Goal: Task Accomplishment & Management: Use online tool/utility

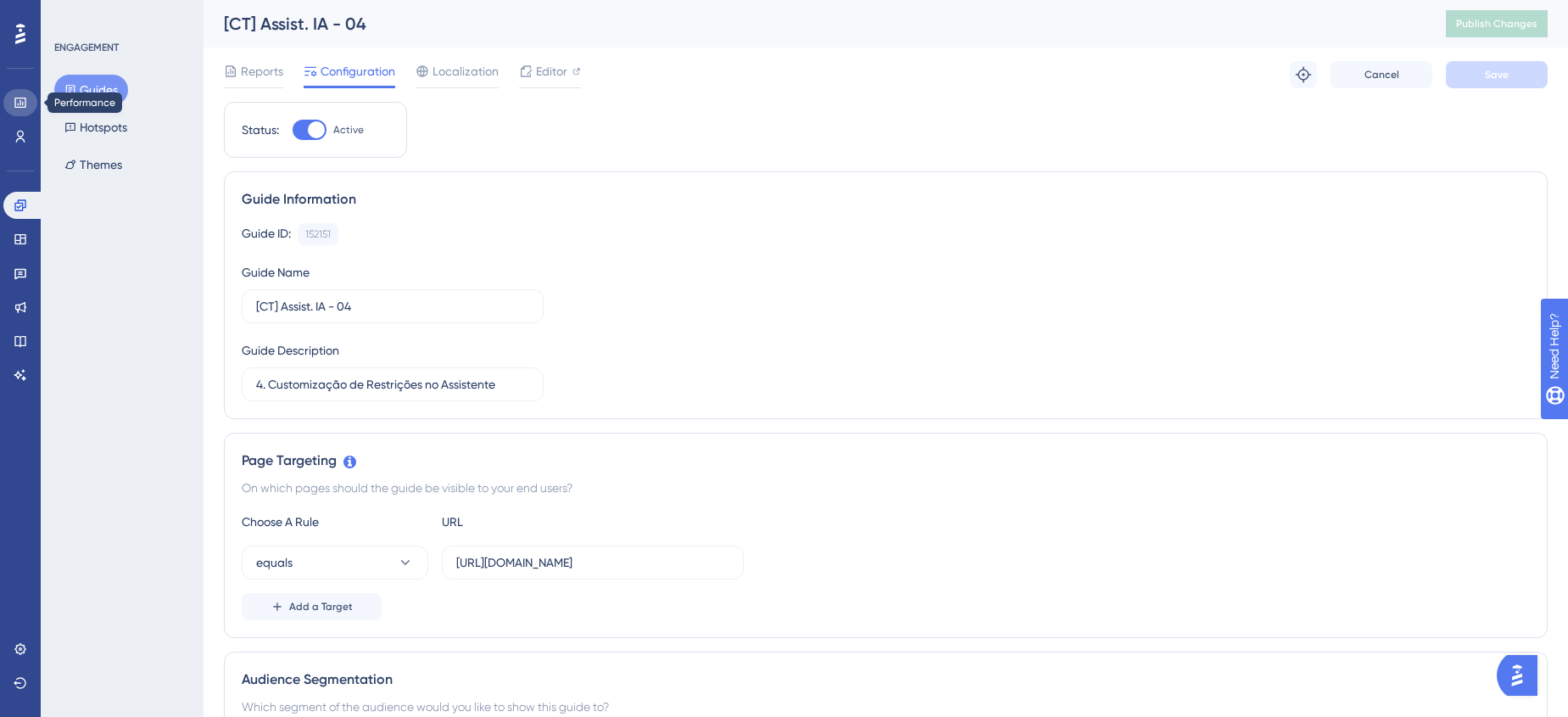
click at [14, 110] on link at bounding box center [20, 102] width 34 height 28
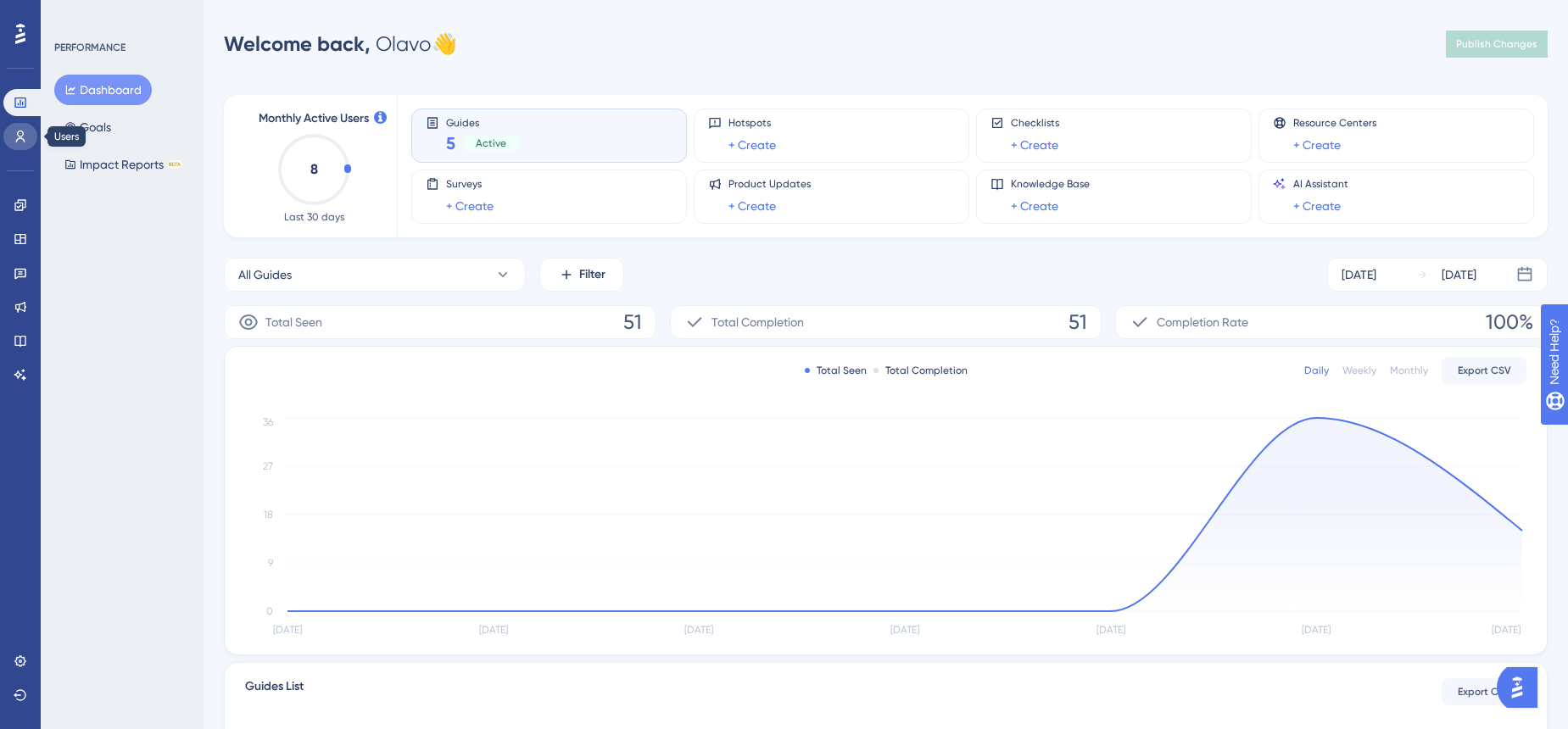
click at [19, 135] on icon at bounding box center [20, 136] width 13 height 13
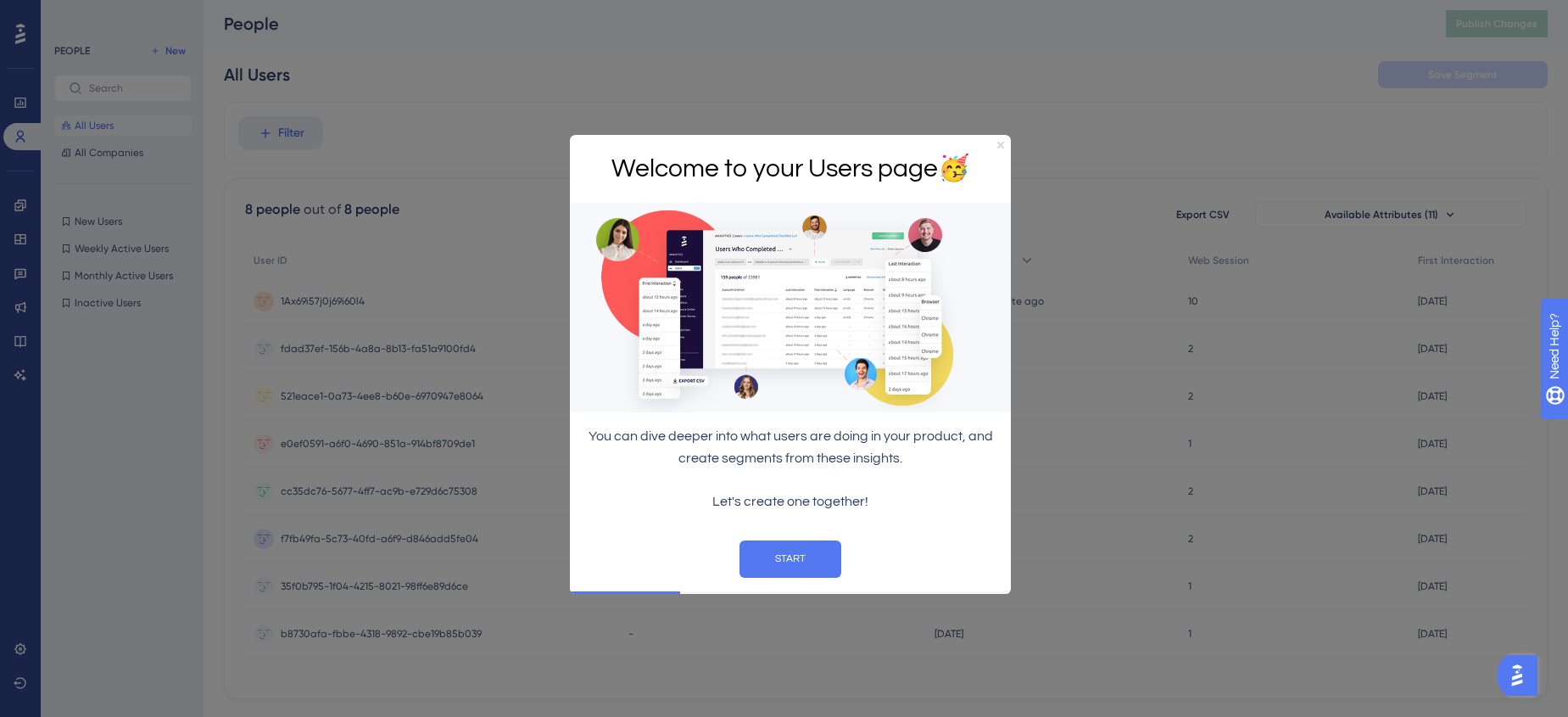
click at [1003, 144] on icon "Close Preview" at bounding box center [1000, 146] width 7 height 7
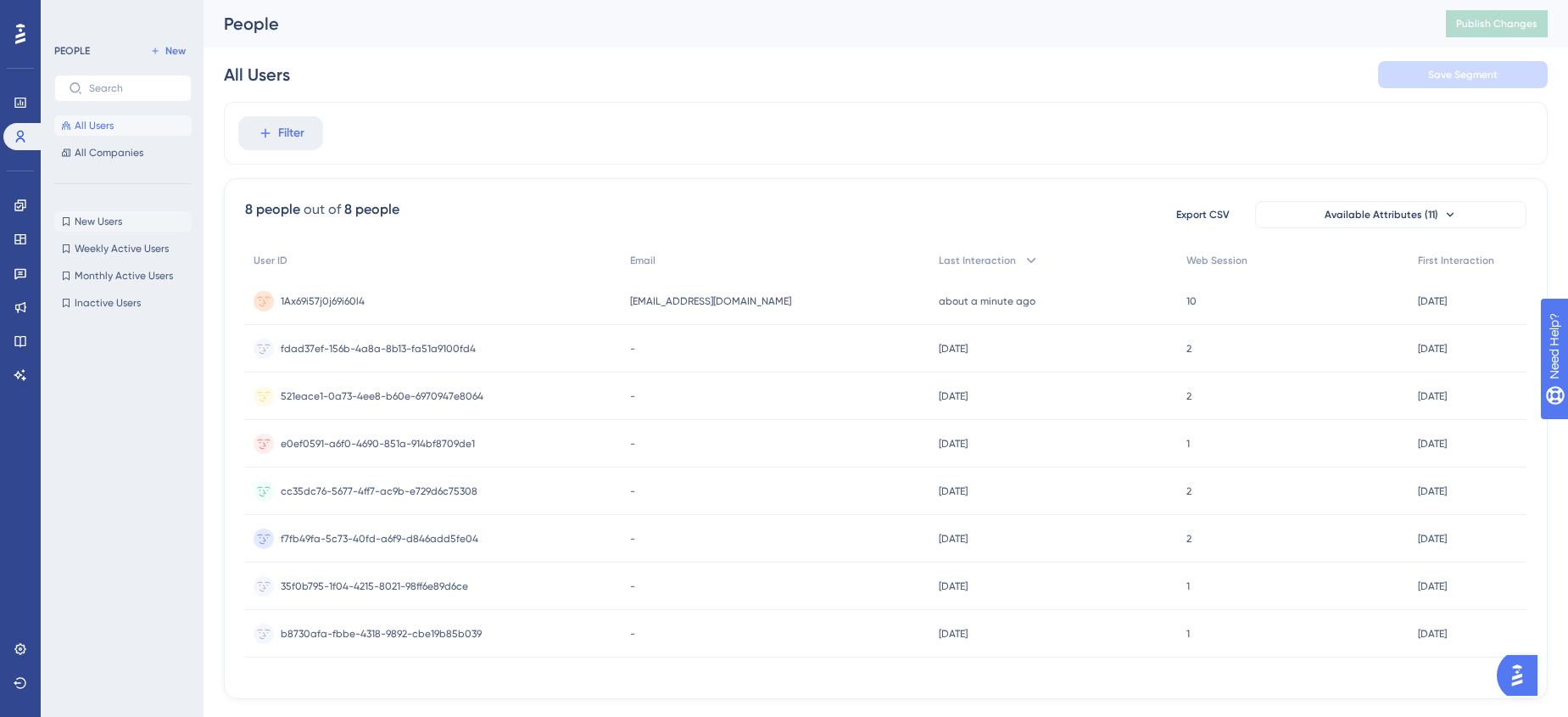
click at [103, 223] on span "New Users" at bounding box center [98, 221] width 48 height 13
click at [103, 128] on span "All Users" at bounding box center [94, 125] width 39 height 13
click at [18, 640] on link at bounding box center [20, 649] width 34 height 28
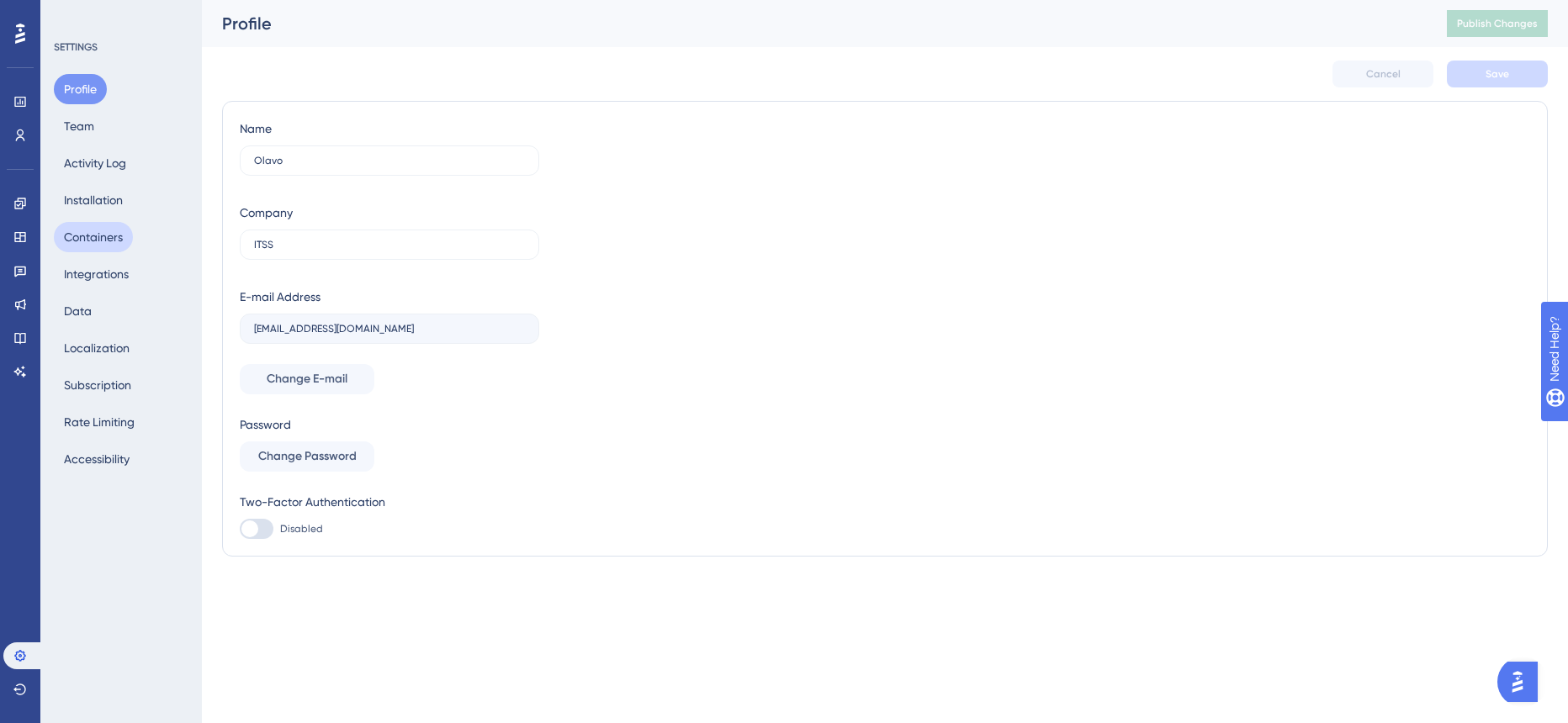
click at [106, 244] on button "Containers" at bounding box center [93, 237] width 79 height 30
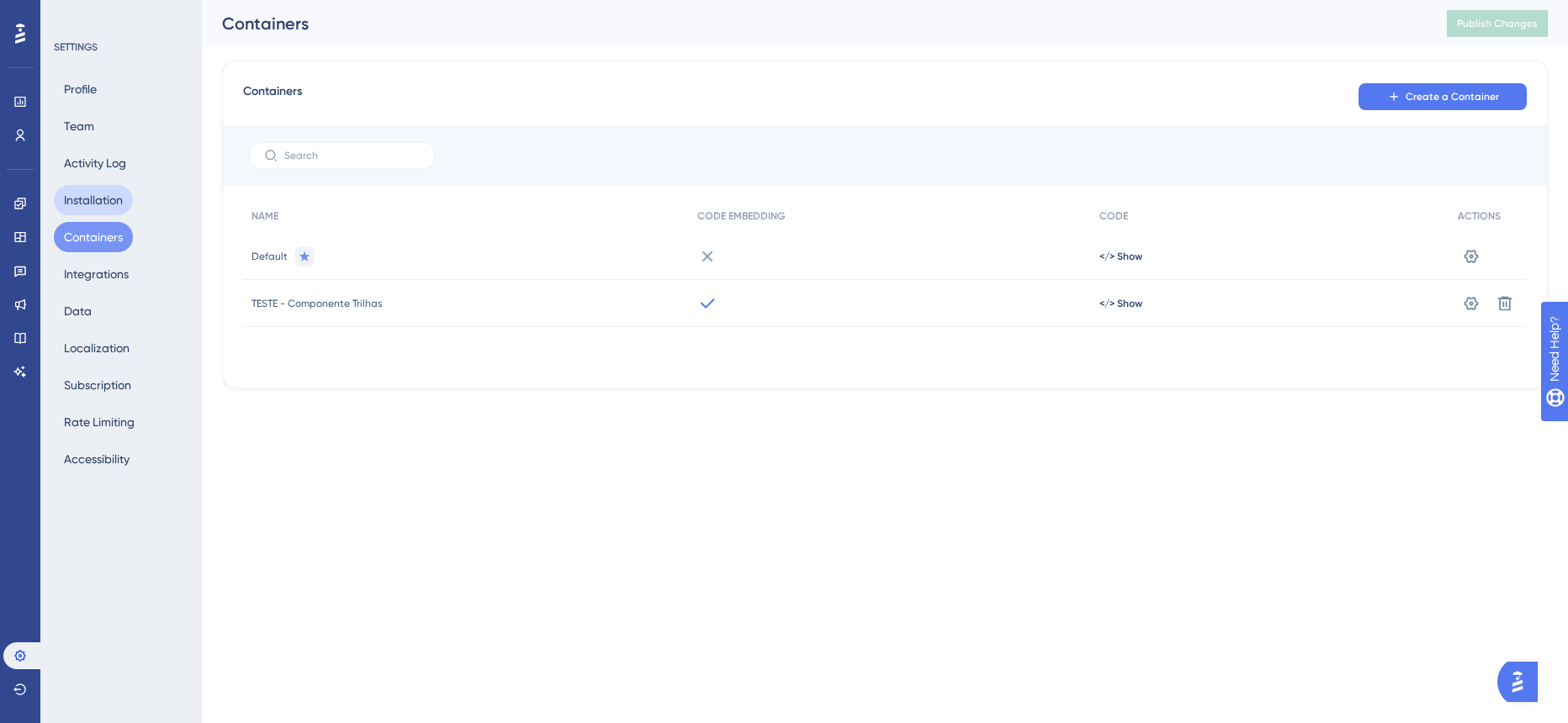
click at [106, 201] on button "Installation" at bounding box center [93, 200] width 79 height 30
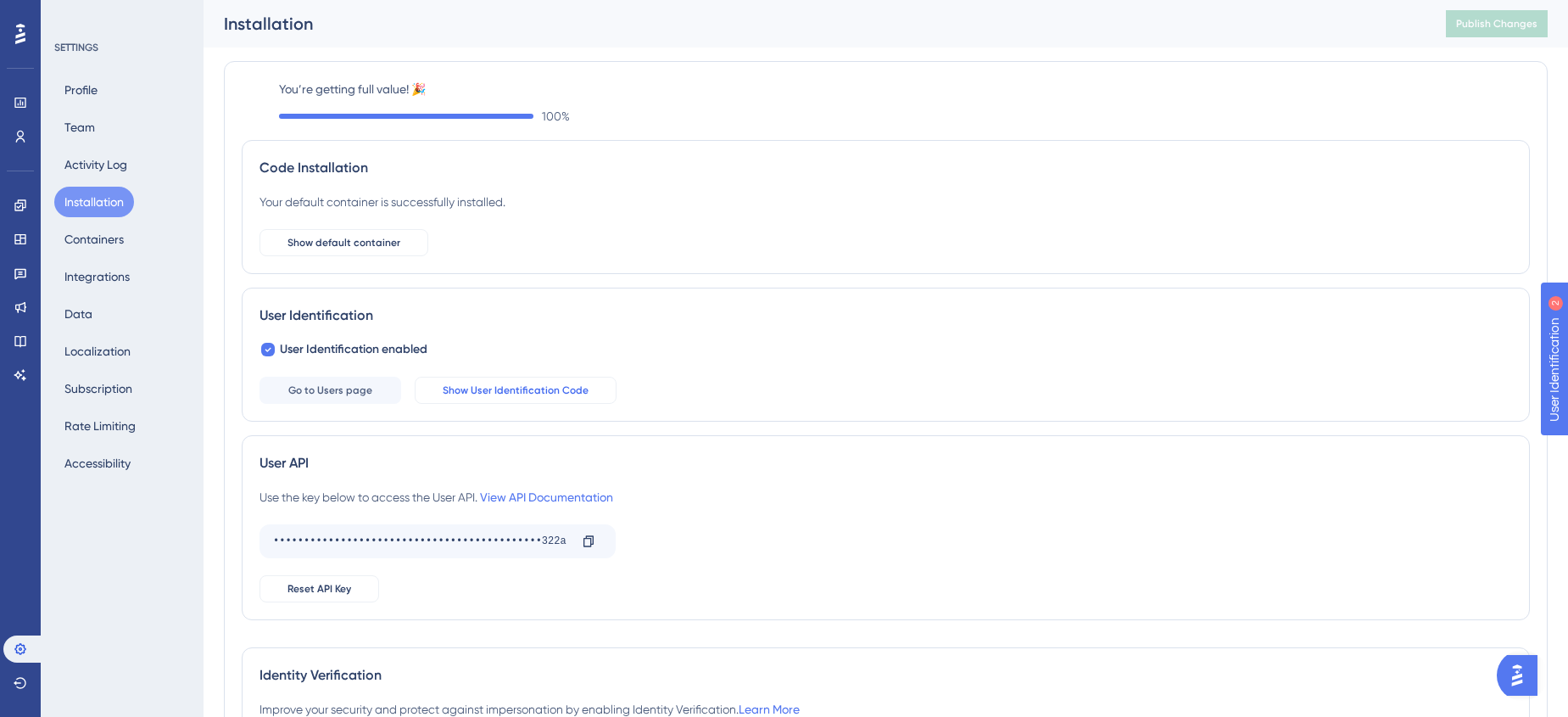
click at [514, 383] on span "Show User Identification Code" at bounding box center [515, 390] width 145 height 13
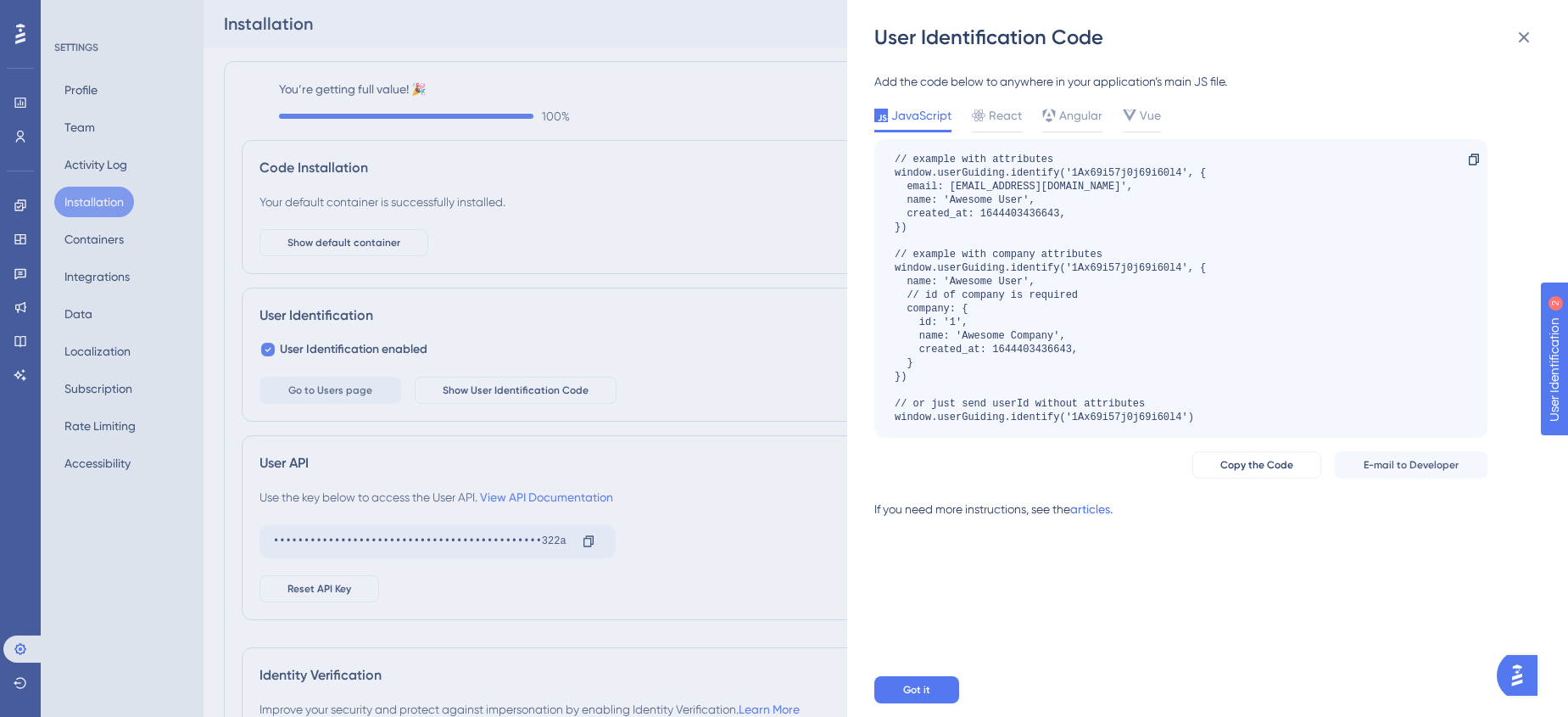
click at [118, 246] on div "User Identification Code Add the code below to anywhere in your application’s m…" at bounding box center [784, 358] width 1568 height 717
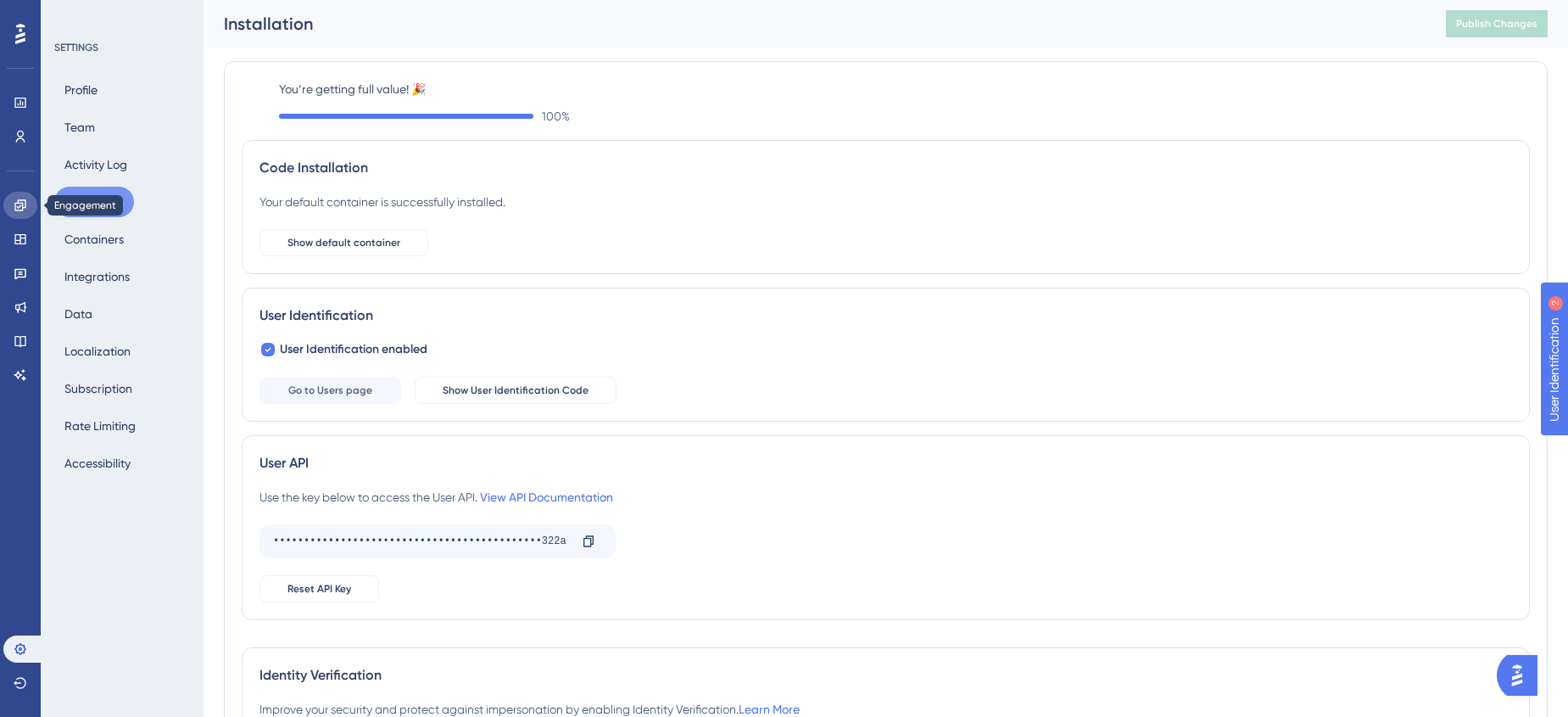
click at [18, 199] on icon at bounding box center [20, 205] width 13 height 13
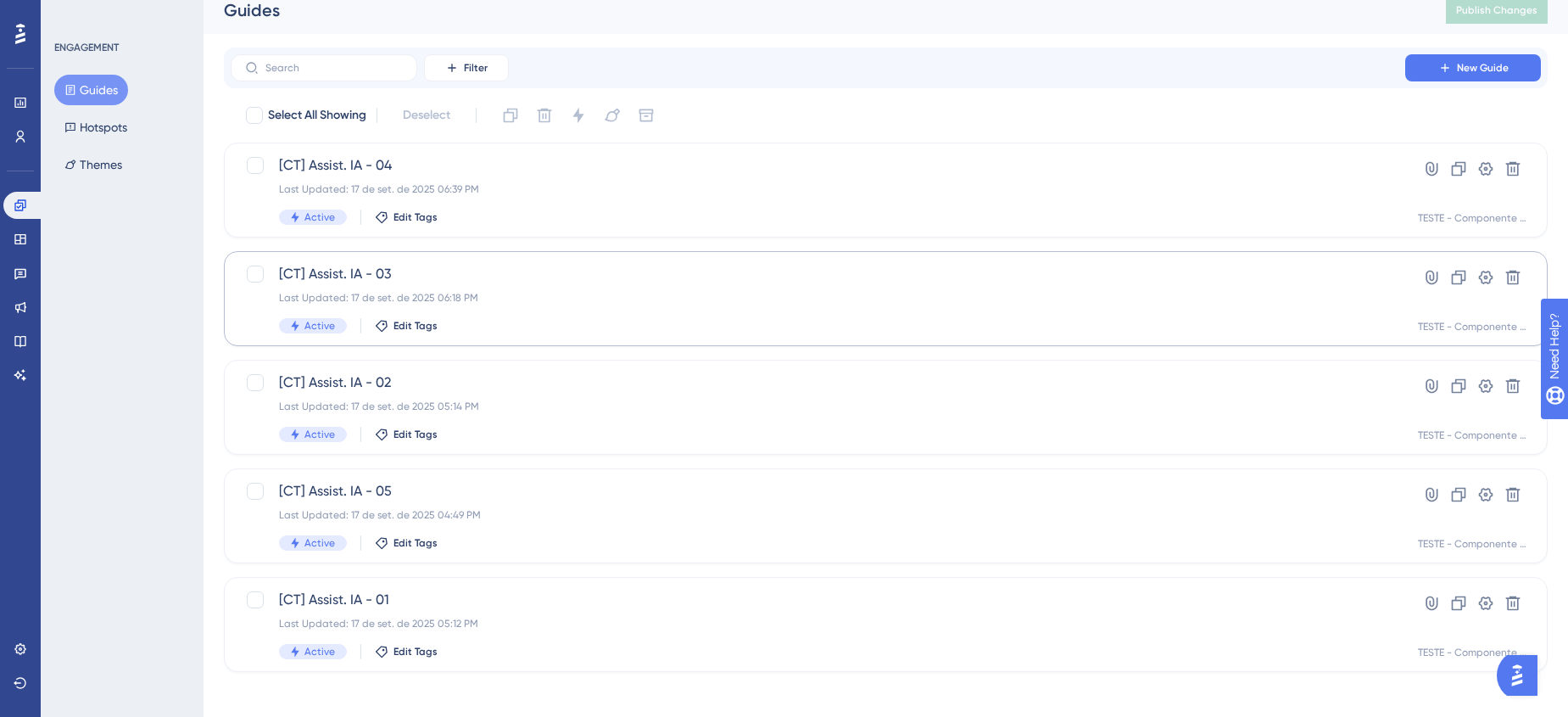
scroll to position [23, 0]
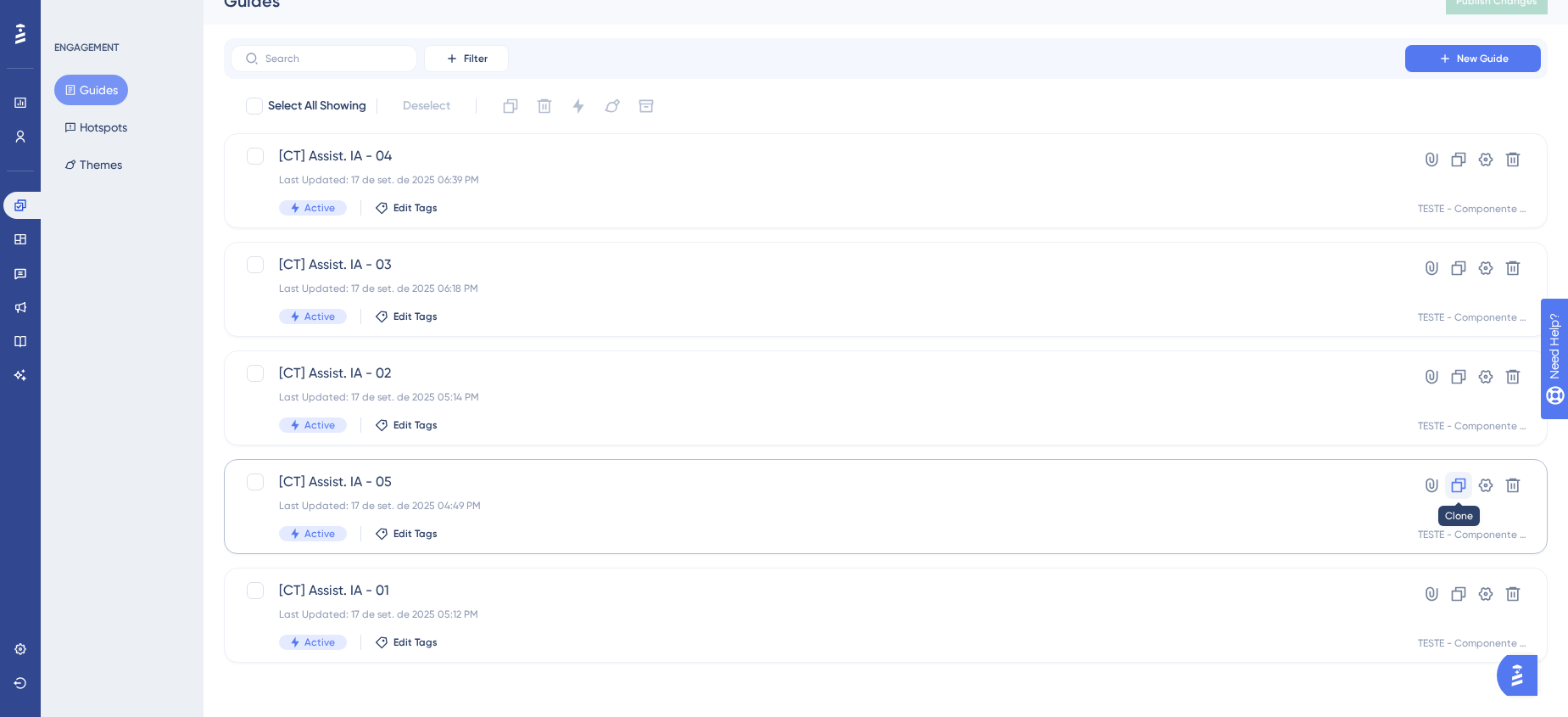
click at [1454, 488] on icon at bounding box center [1458, 485] width 17 height 17
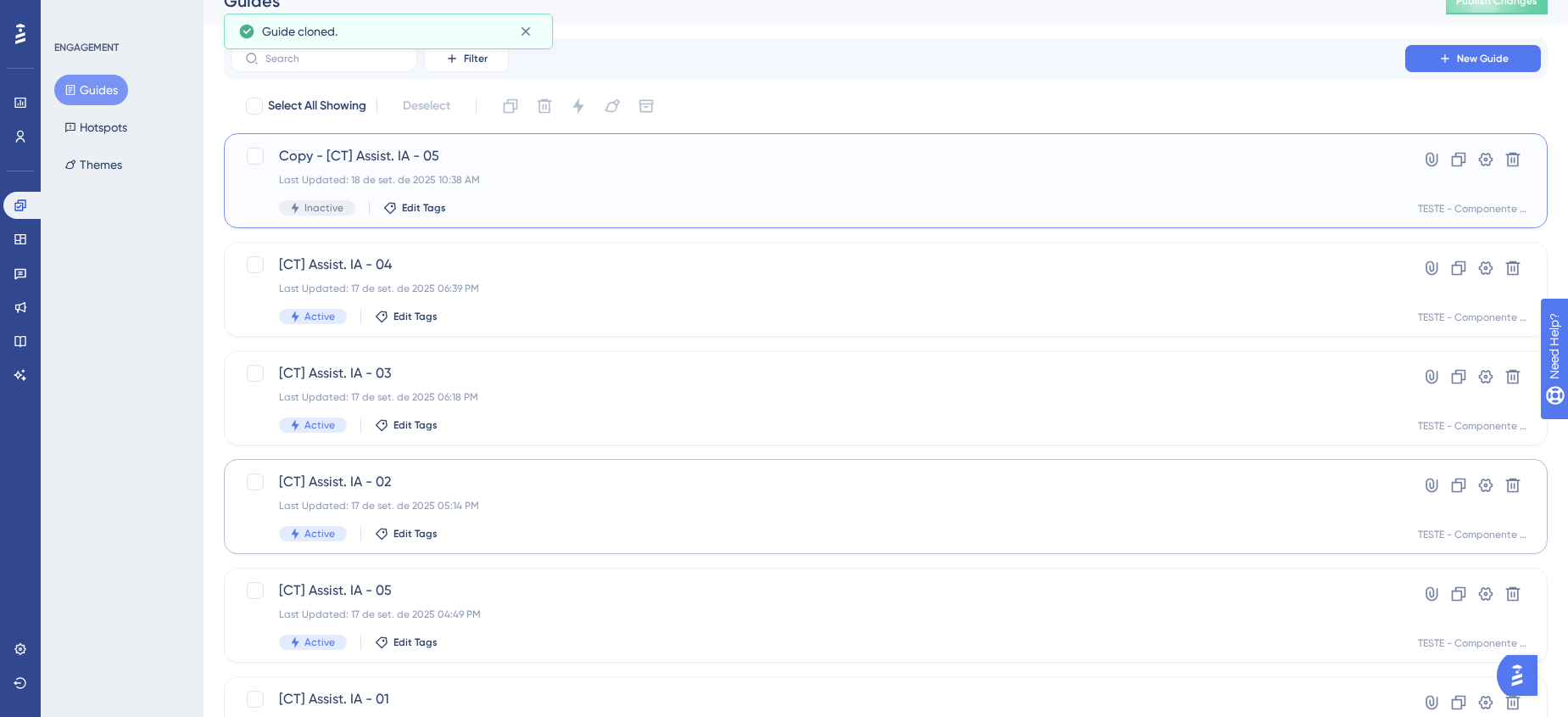
click at [546, 175] on div "Last Updated: 18 de set. de 2025 10:38 AM" at bounding box center [818, 179] width 1078 height 13
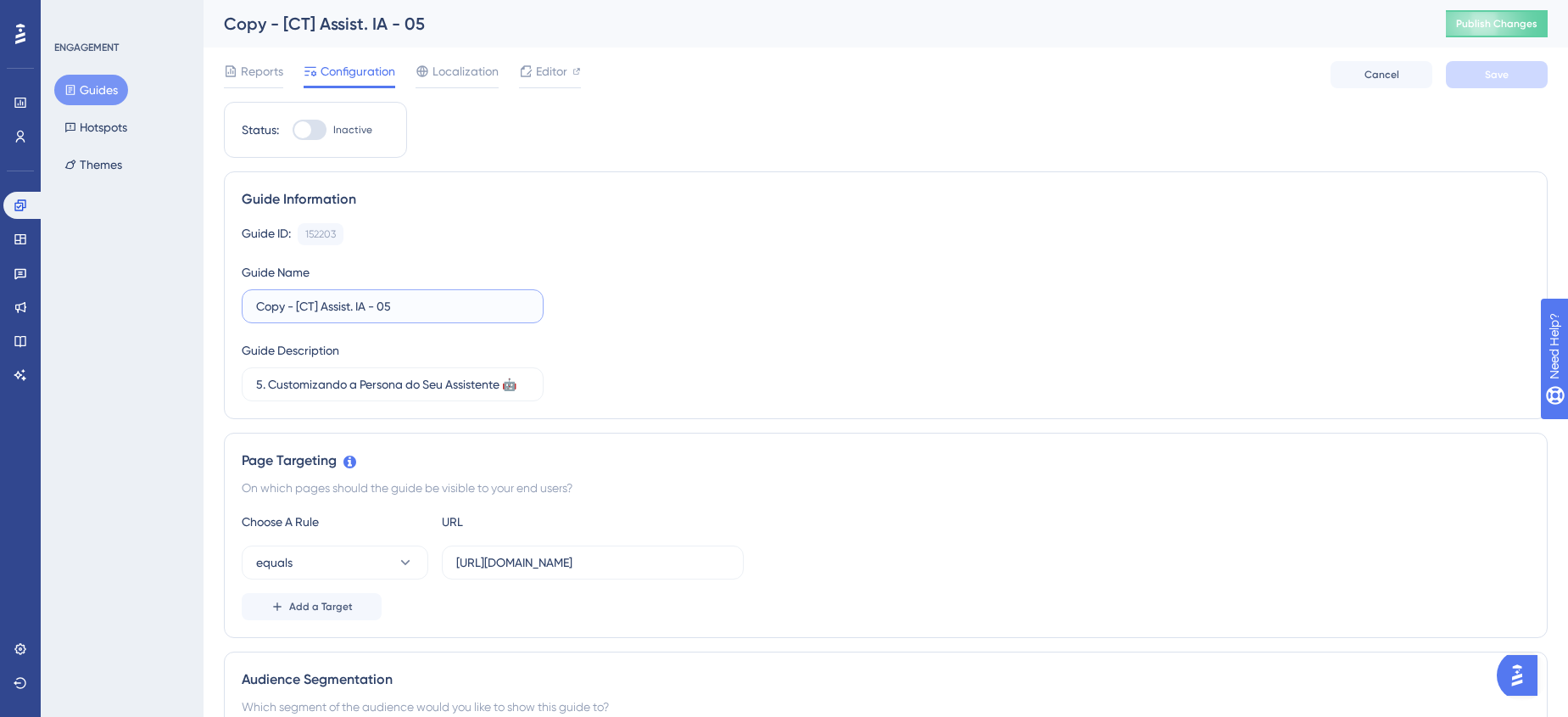
drag, startPoint x: 324, startPoint y: 307, endPoint x: 366, endPoint y: 308, distance: 42.0
click at [366, 308] on input "Copy - [CT] Assist. IA - 05" at bounding box center [393, 306] width 273 height 19
click at [332, 307] on input "Copy - [CT] Est - 05" at bounding box center [393, 306] width 273 height 19
click at [337, 305] on input "Copy - [CT] Est - 05" at bounding box center [393, 306] width 273 height 19
click at [328, 305] on input "Copy - [CT] Est - 05" at bounding box center [393, 306] width 273 height 19
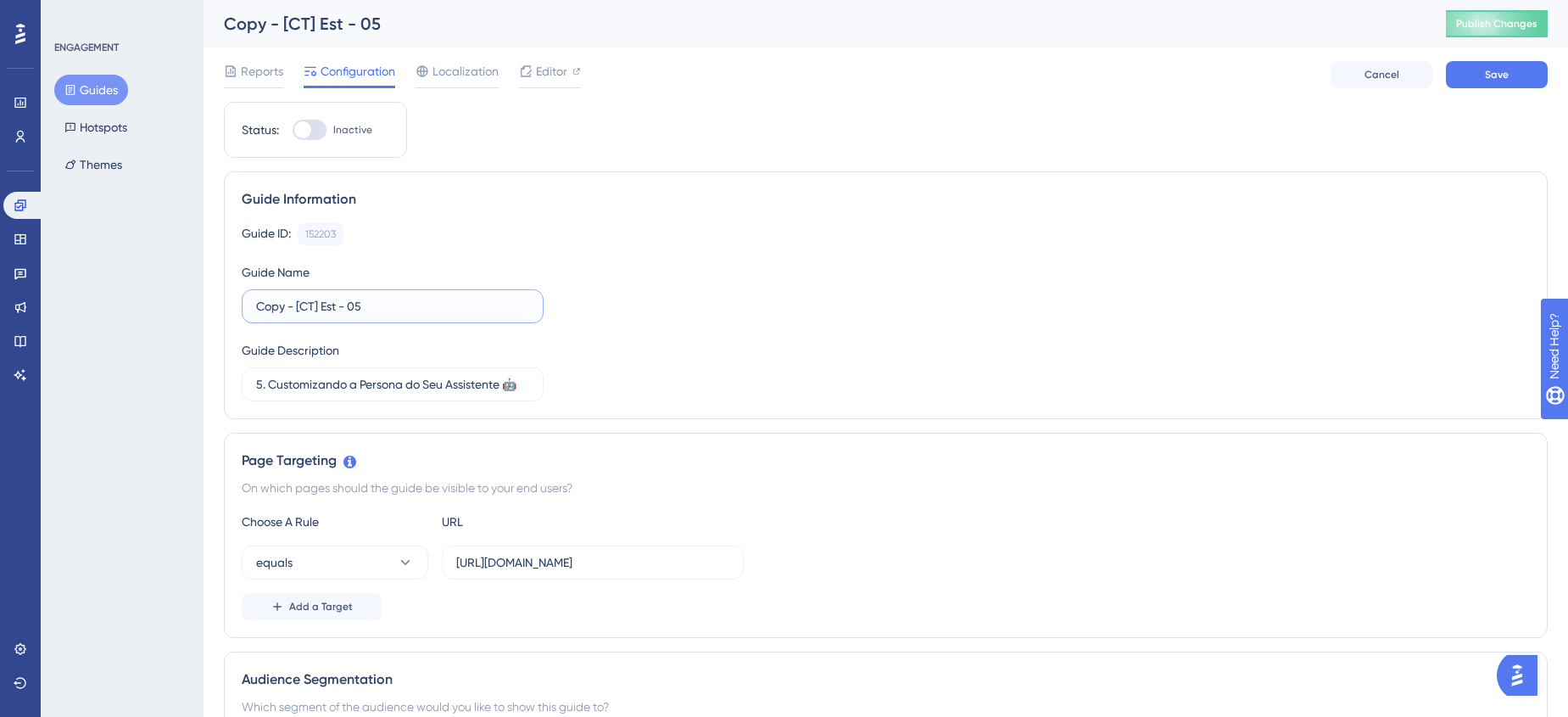
click at [328, 305] on input "Copy - [CT] Est - 05" at bounding box center [393, 306] width 273 height 19
paste input "Controle de Estoque e Matéria-Prima"
drag, startPoint x: 349, startPoint y: 304, endPoint x: 368, endPoint y: 303, distance: 19.0
click at [368, 303] on input "Copy - [CT] Controle de Estoque e Matéria-Prima - 05" at bounding box center [393, 306] width 273 height 19
drag, startPoint x: 390, startPoint y: 308, endPoint x: 414, endPoint y: 307, distance: 24.0
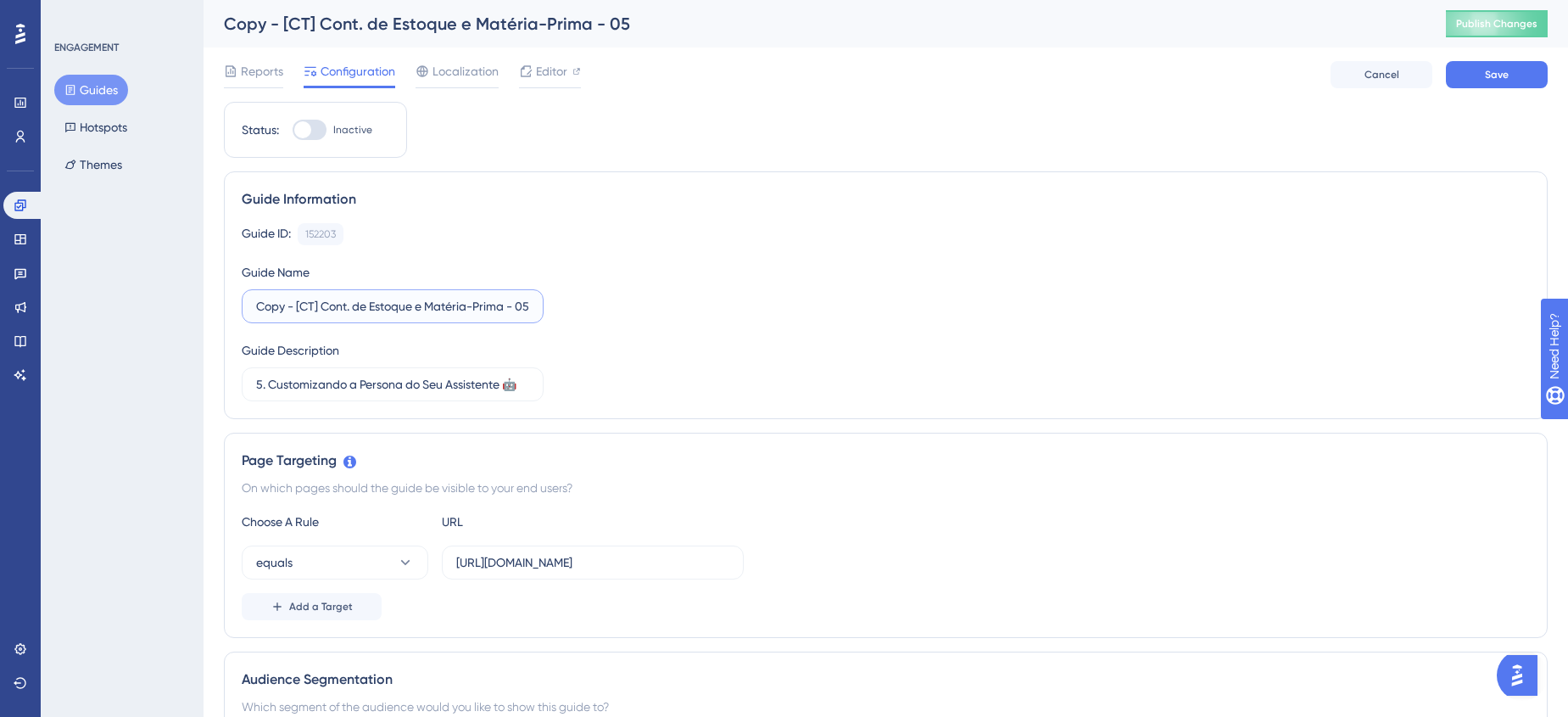
click at [414, 307] on input "Copy - [CT] Cont. de Estoque e Matéria-Prima - 05" at bounding box center [393, 306] width 273 height 19
drag, startPoint x: 412, startPoint y: 305, endPoint x: 452, endPoint y: 306, distance: 40.0
click at [452, 306] on input "Copy - [CT] Cont. de Est. e Matéria-Prima - 05" at bounding box center [393, 306] width 273 height 19
drag, startPoint x: 442, startPoint y: 307, endPoint x: 422, endPoint y: 310, distance: 20.2
click at [419, 310] on input "Copy - [CT] Cont. de Est. e MPrima - 05" at bounding box center [393, 306] width 273 height 19
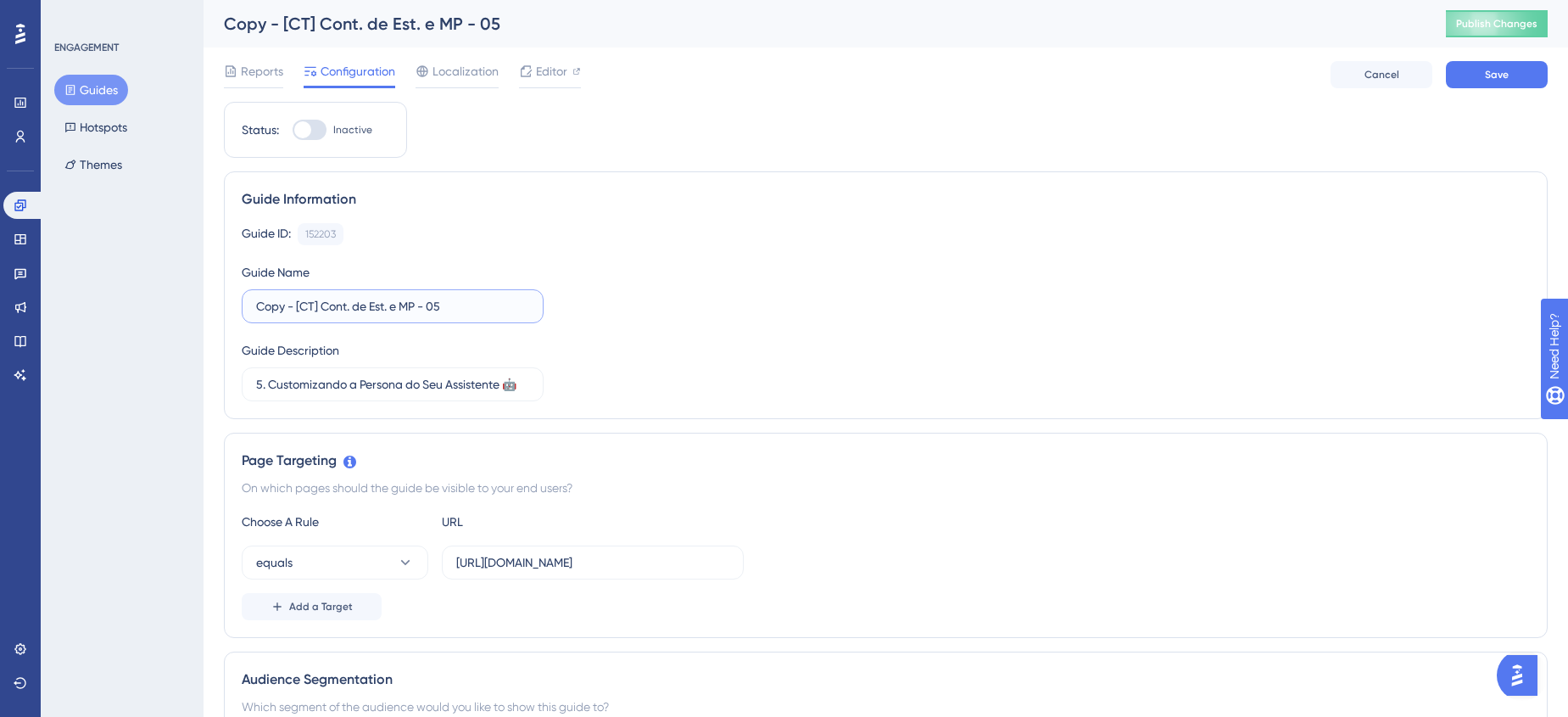
drag, startPoint x: 296, startPoint y: 309, endPoint x: 223, endPoint y: 306, distance: 73.1
click at [428, 306] on input "[CT] Cont. de Est. e MP - 05" at bounding box center [393, 306] width 273 height 19
type input "[CT] Cont. de Est. e MP - 01"
click at [411, 384] on input "5. Customizando a Persona do Seu Assistente 🤖" at bounding box center [393, 384] width 273 height 19
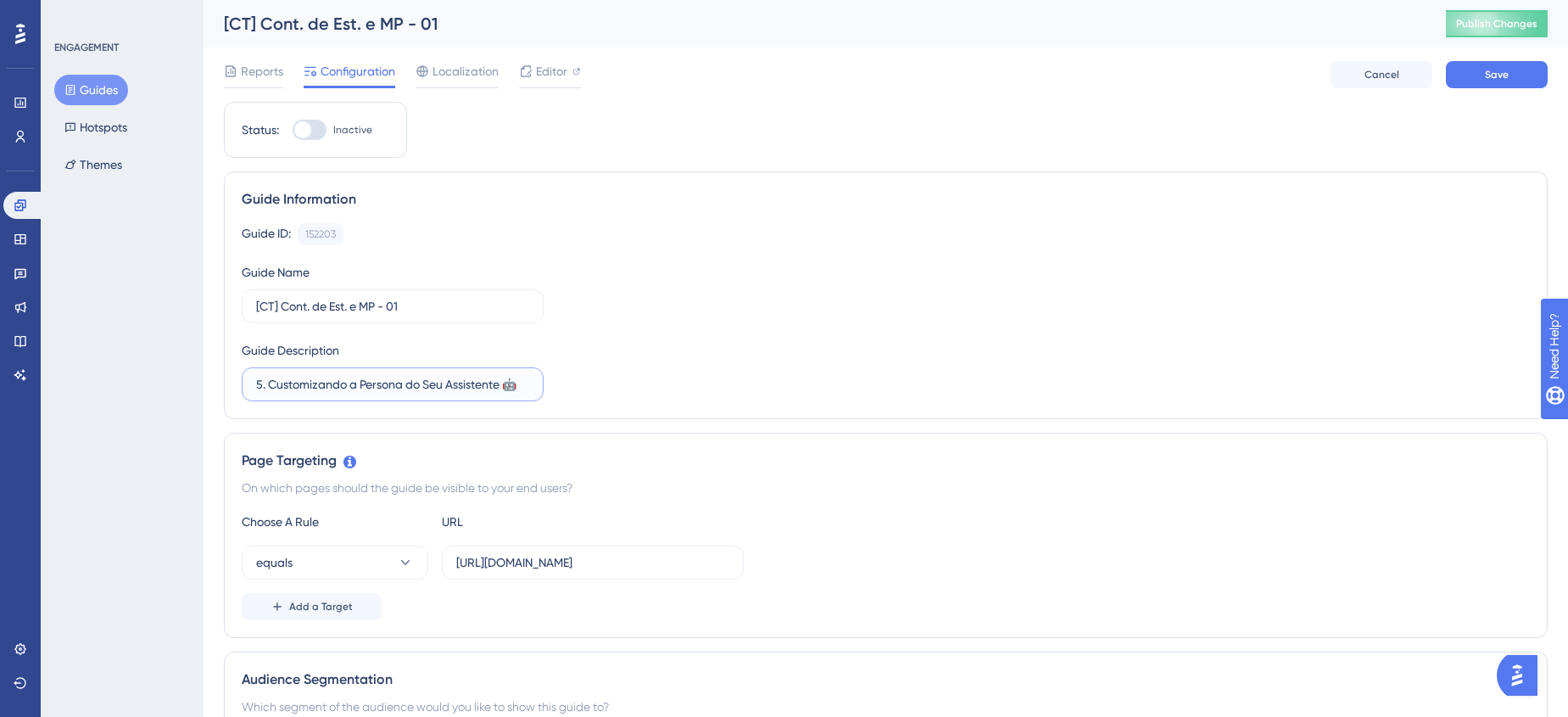
click at [411, 384] on input "5. Customizando a Persona do Seu Assistente 🤖" at bounding box center [393, 384] width 273 height 19
paste input "Controle de Estoque e Matéria-Prima"
type input "Controle de Estoque e Matéria-Prima"
paste input "Gestão de Estoque"
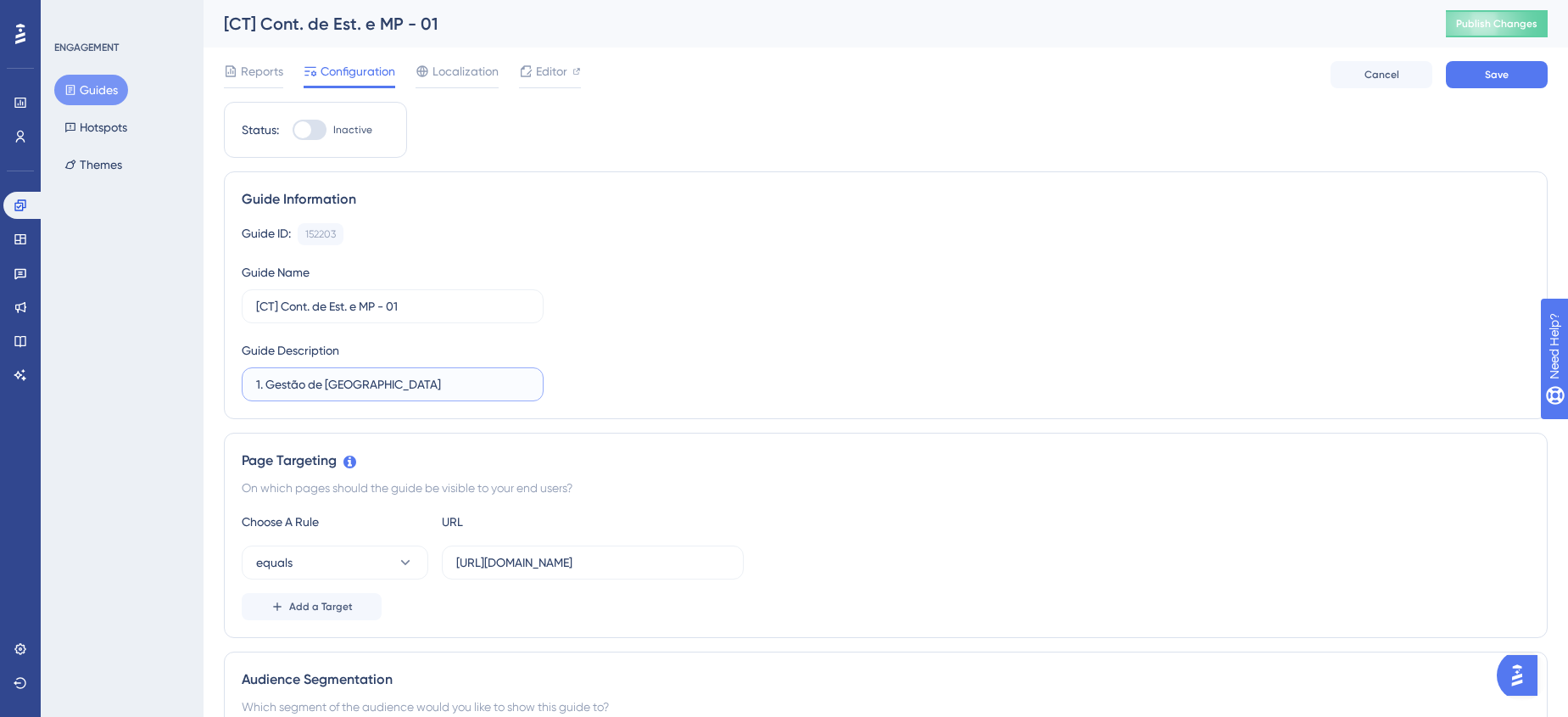
type input "1. Gestão de [GEOGRAPHIC_DATA]"
click at [644, 327] on div "Guide ID: 152203 Copy Guide Name [CT] Cont. de Est. e MP - 01 Guide Description…" at bounding box center [885, 311] width 1288 height 178
click at [1494, 83] on button "Save" at bounding box center [1496, 75] width 102 height 28
click at [541, 75] on span "Editor" at bounding box center [551, 71] width 31 height 20
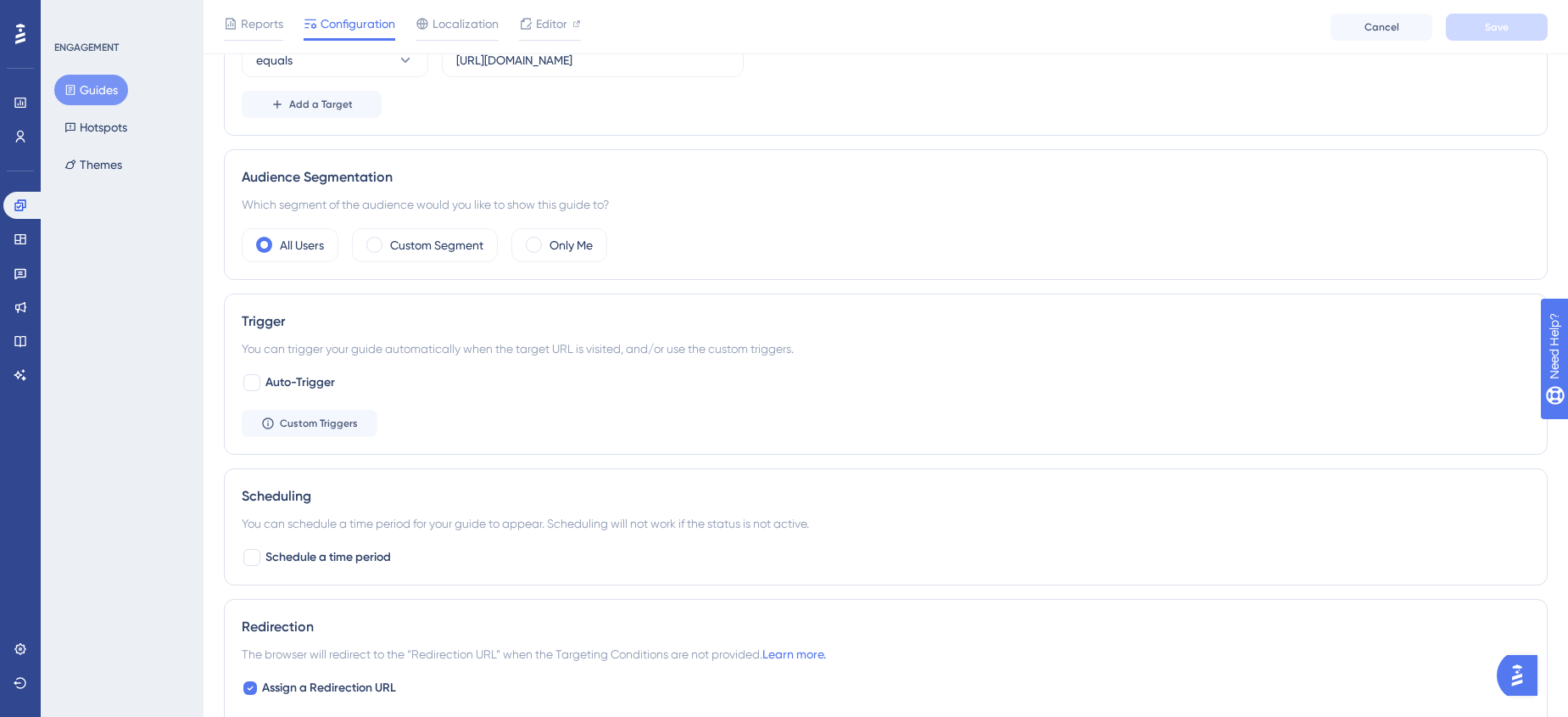
scroll to position [537, 0]
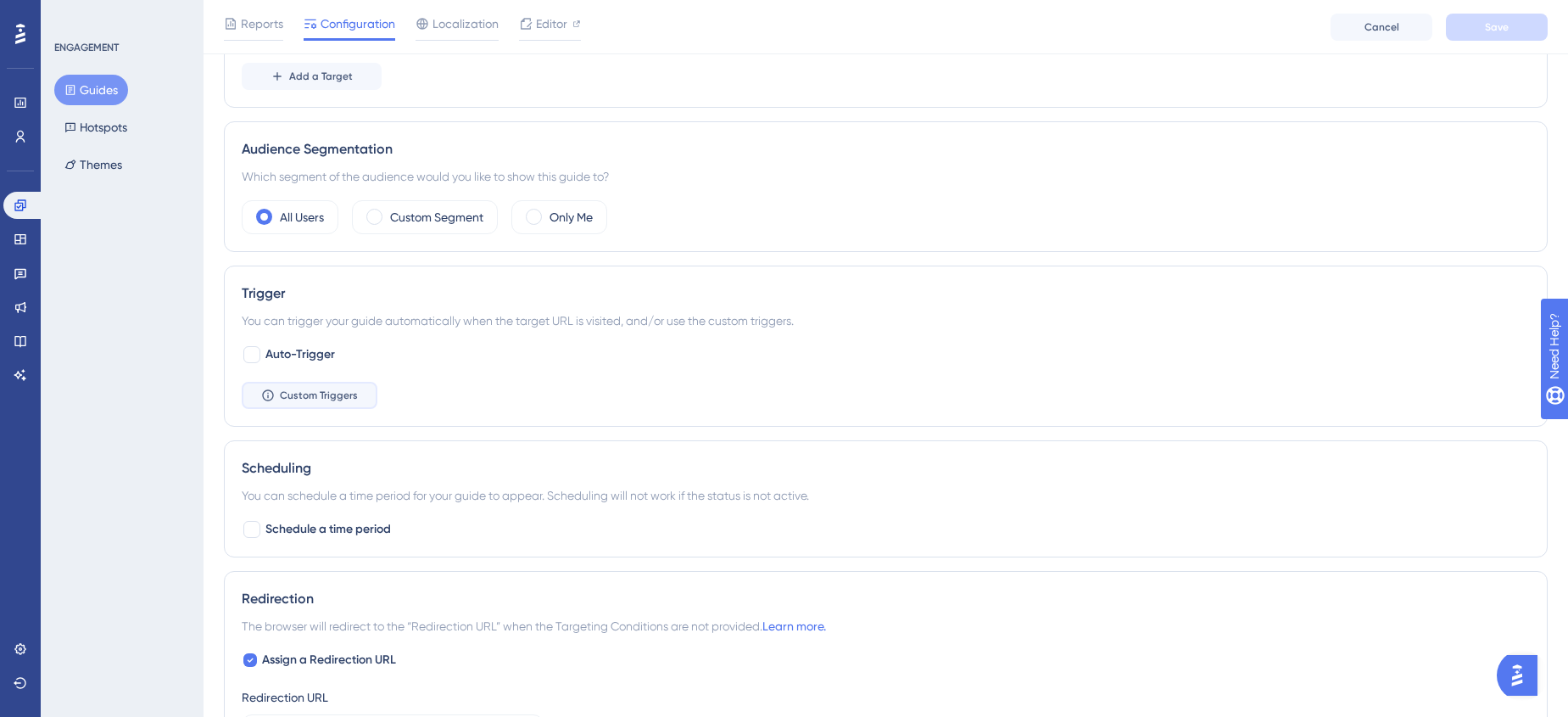
click at [316, 399] on span "Custom Triggers" at bounding box center [319, 395] width 78 height 13
